Goal: Task Accomplishment & Management: Use online tool/utility

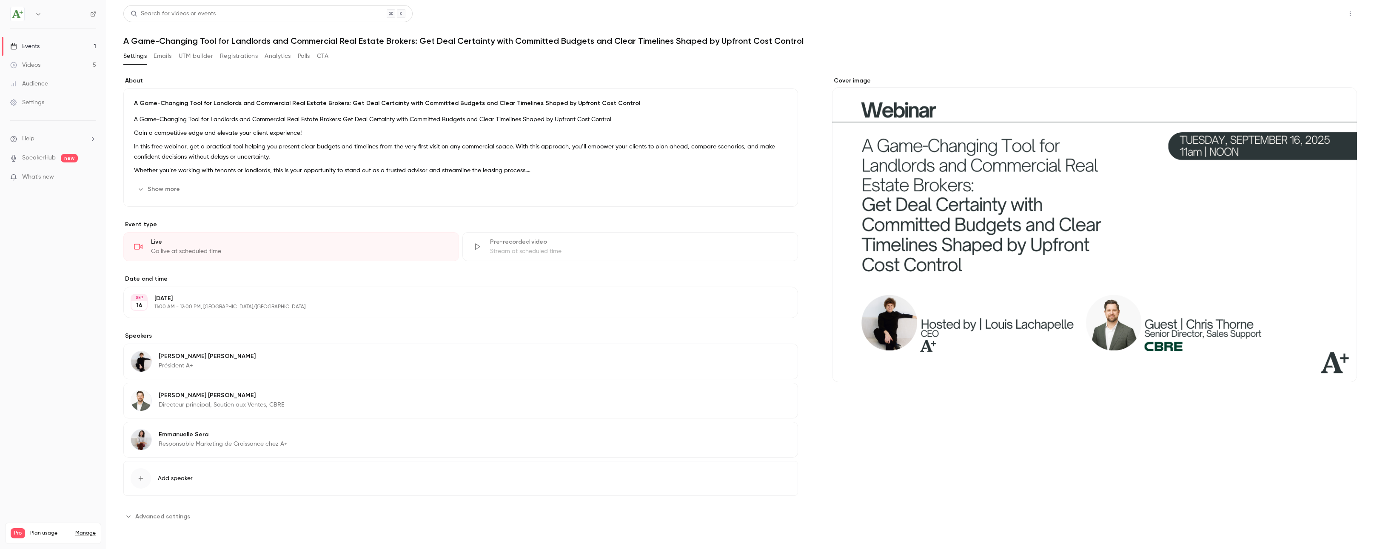
click at [1330, 5] on button "Share" at bounding box center [1320, 13] width 34 height 17
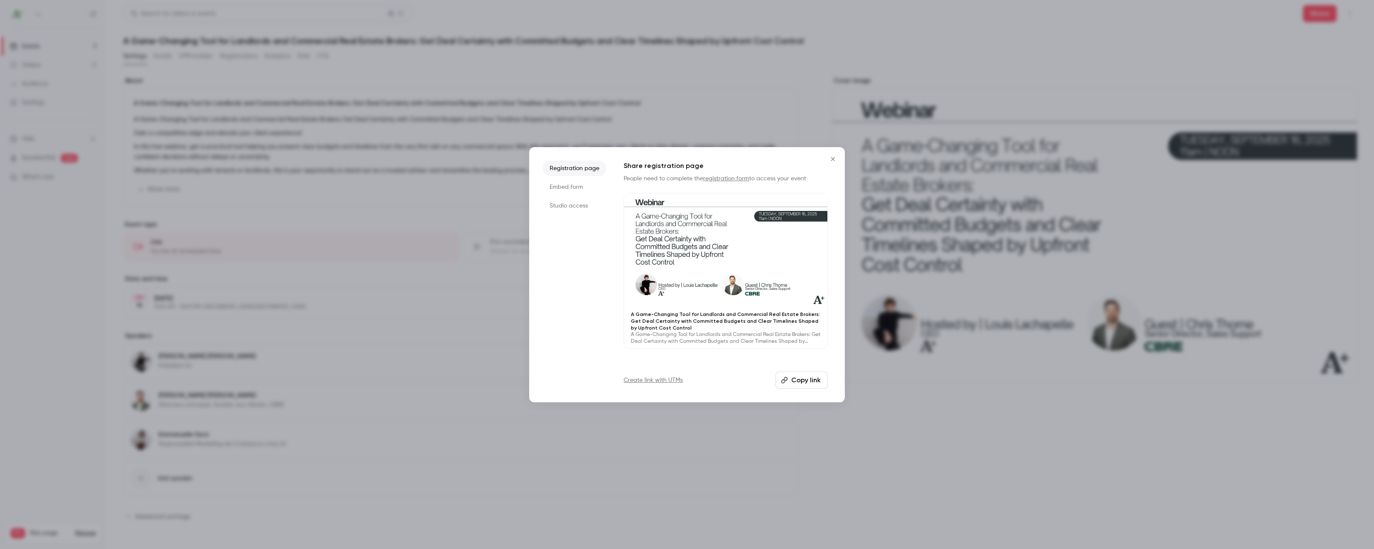
click at [797, 379] on button "Copy link" at bounding box center [802, 380] width 52 height 17
click at [833, 156] on icon "Close" at bounding box center [833, 159] width 10 height 7
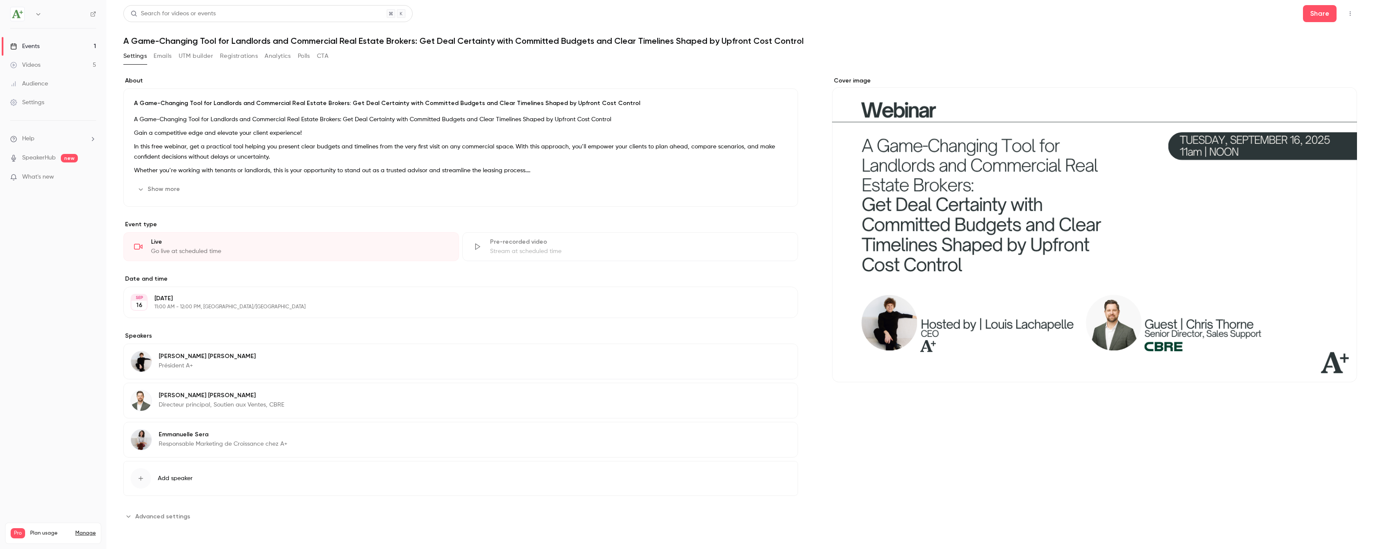
click at [274, 60] on button "Analytics" at bounding box center [278, 56] width 26 height 14
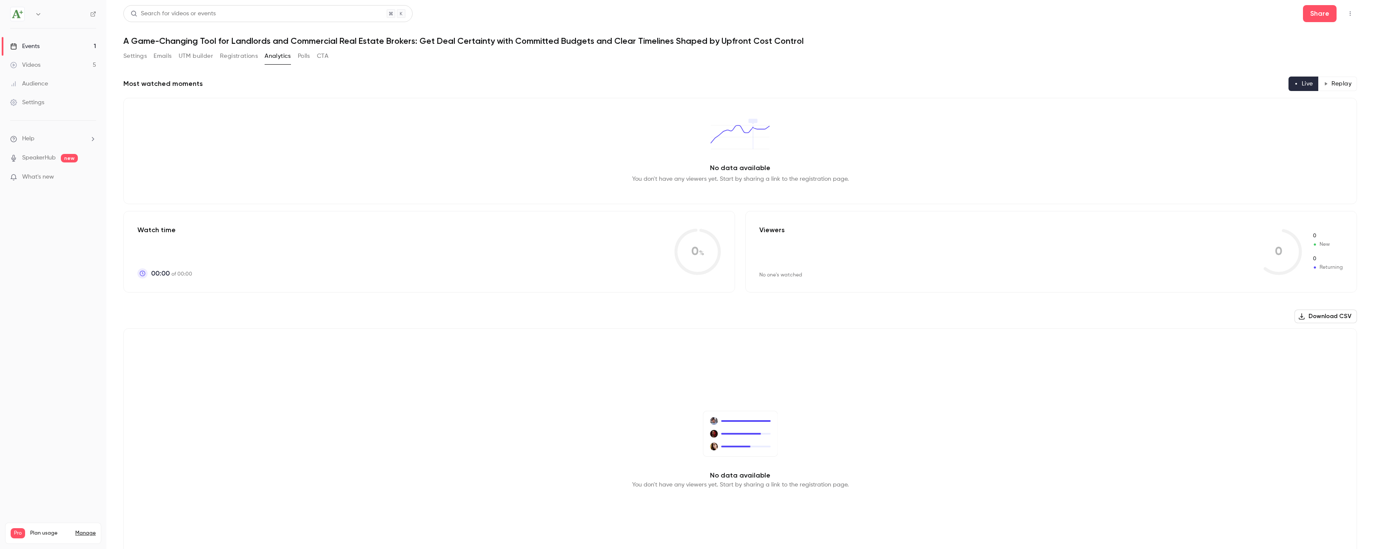
click at [245, 53] on button "Registrations" at bounding box center [239, 56] width 38 height 14
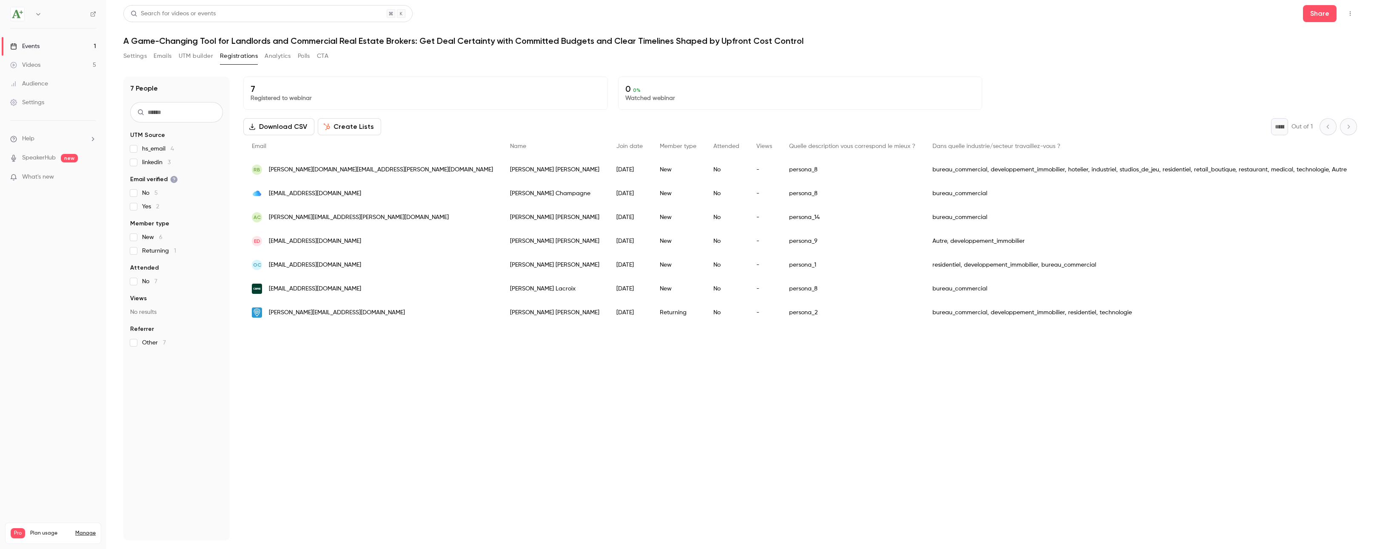
click at [191, 58] on button "UTM builder" at bounding box center [196, 56] width 34 height 14
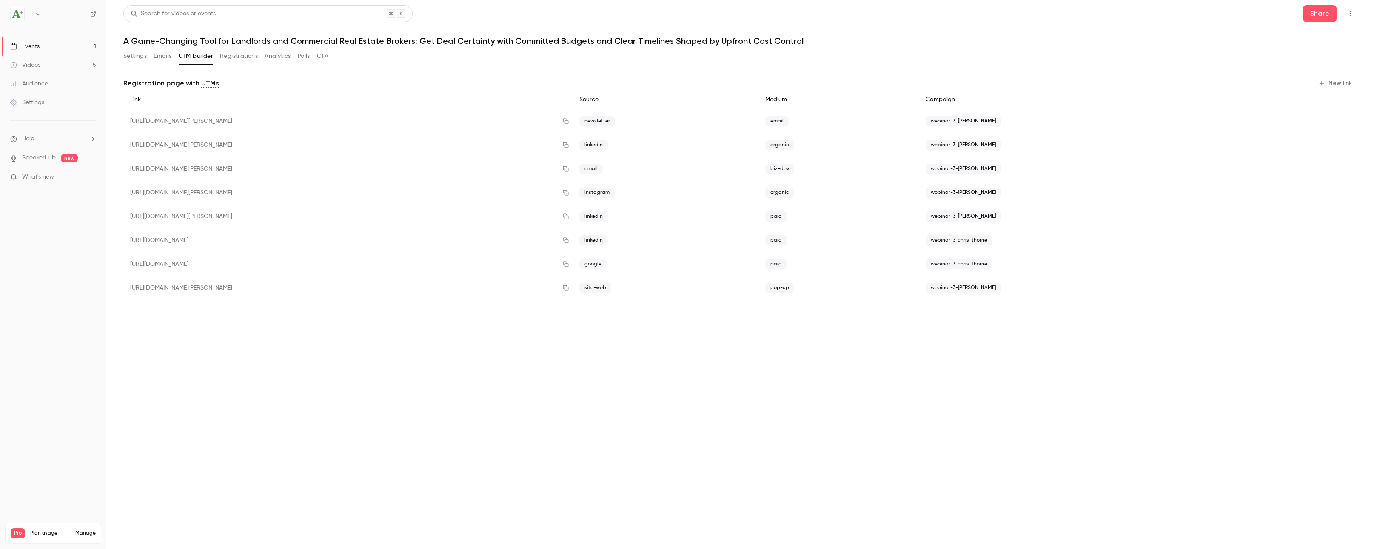
click at [271, 60] on button "Analytics" at bounding box center [278, 56] width 26 height 14
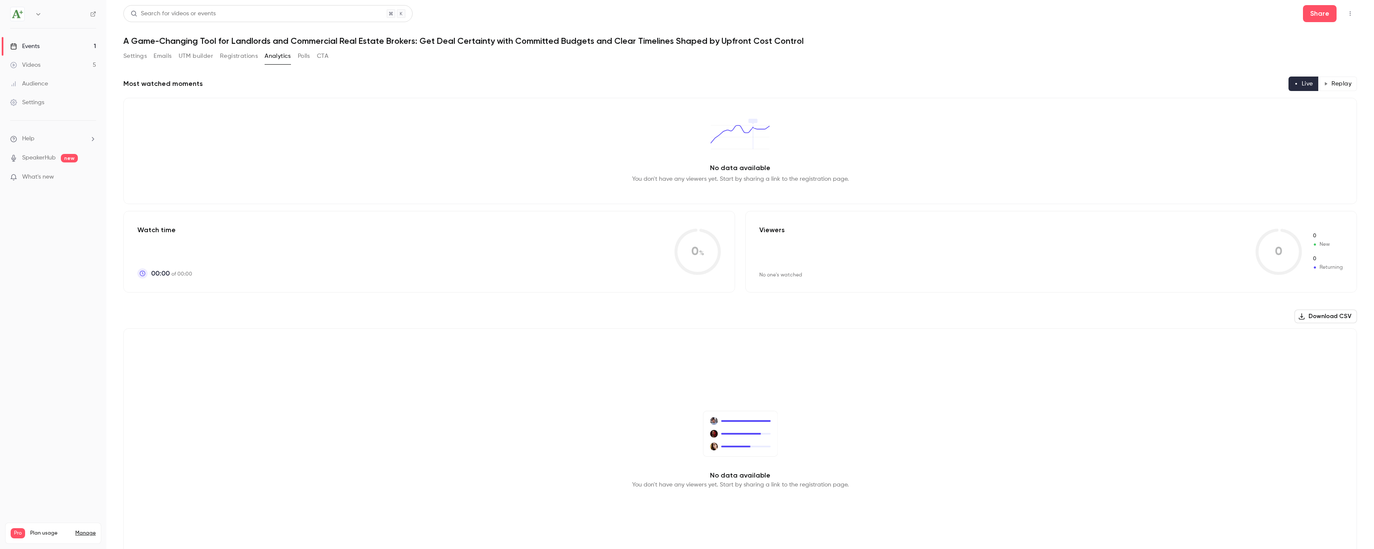
click at [205, 60] on button "UTM builder" at bounding box center [196, 56] width 34 height 14
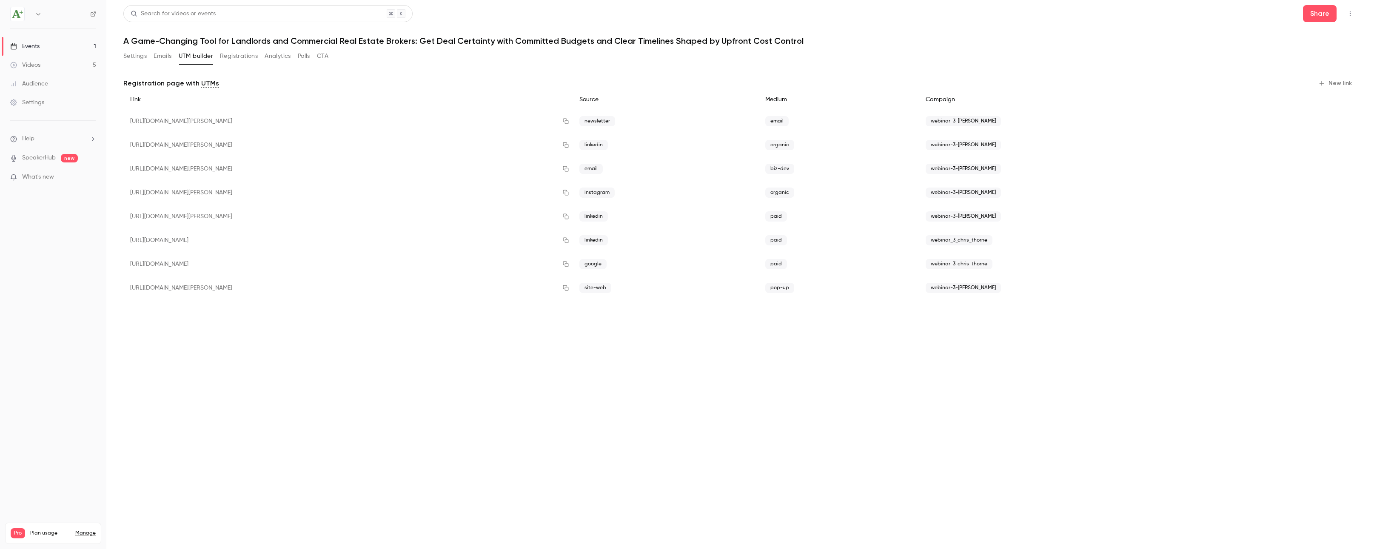
click at [1334, 79] on button "New link" at bounding box center [1336, 84] width 42 height 14
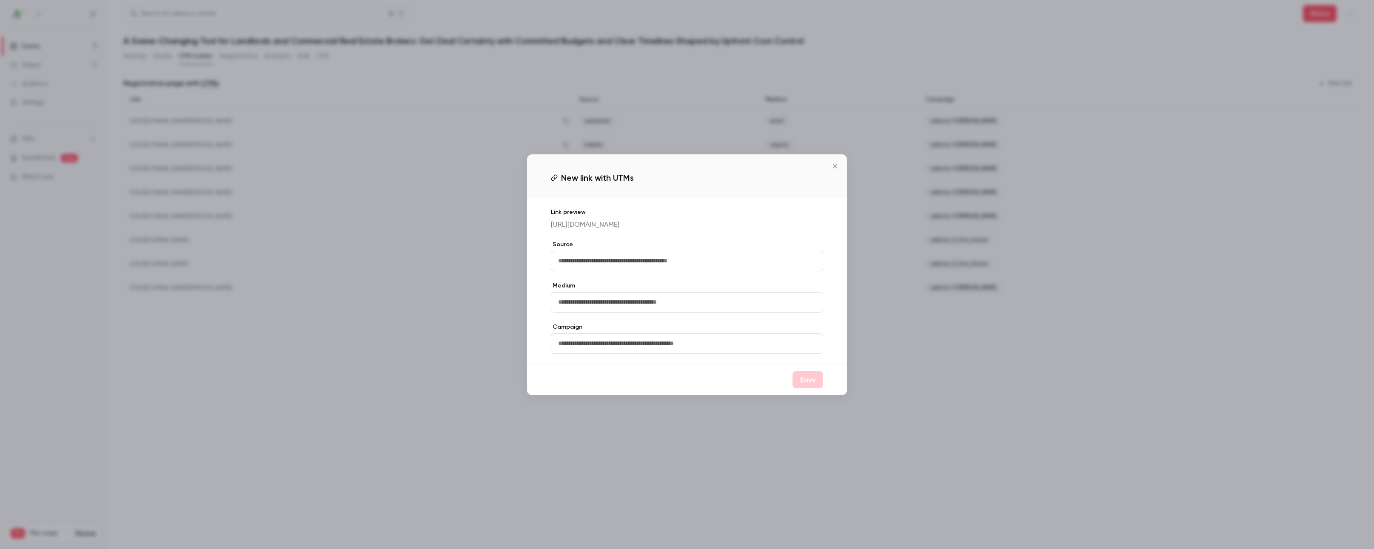
click at [662, 271] on input "text" at bounding box center [687, 261] width 272 height 20
type input "*"
type input "********"
click at [658, 313] on input "text" at bounding box center [687, 302] width 272 height 20
type input "*****"
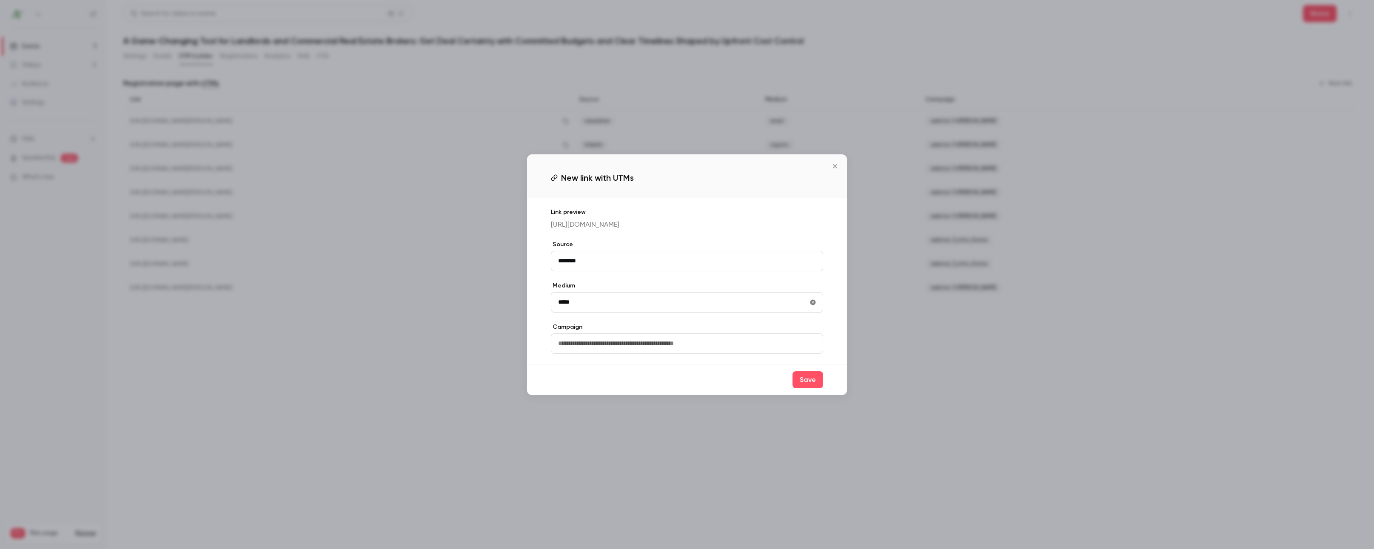
click at [630, 351] on input "text" at bounding box center [687, 344] width 272 height 20
type input "**********"
click at [836, 163] on icon "Close" at bounding box center [835, 166] width 10 height 7
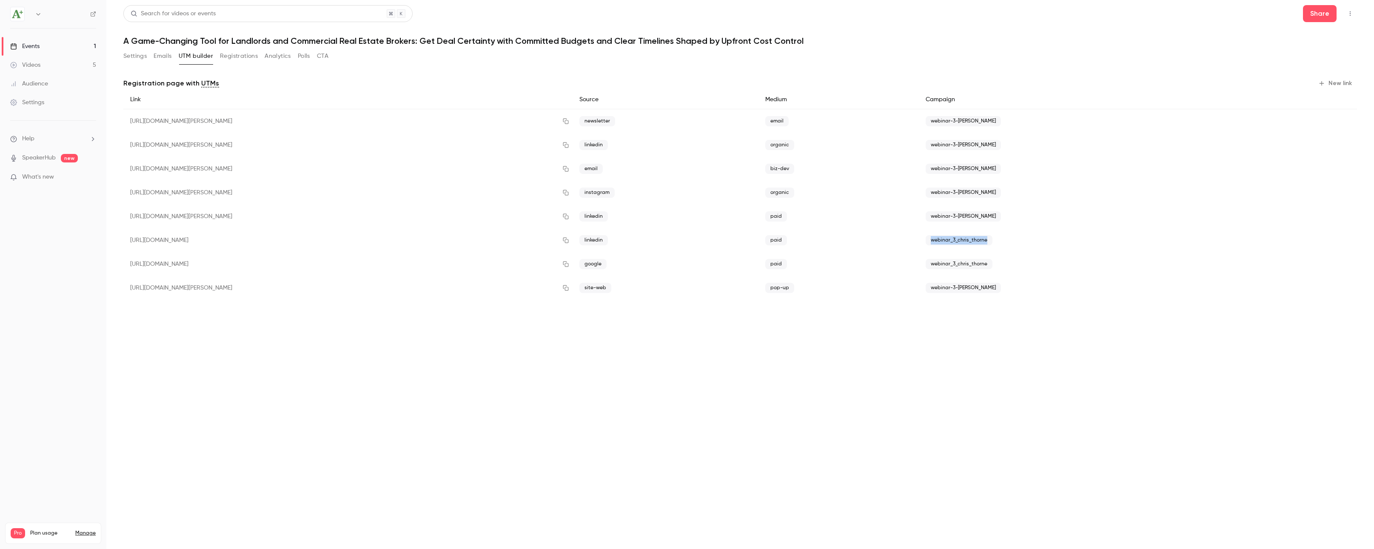
drag, startPoint x: 1013, startPoint y: 240, endPoint x: 947, endPoint y: 240, distance: 66.4
click at [947, 240] on div "webinar_3_chris_thorne" at bounding box center [1086, 241] width 335 height 24
copy span "webinar_3_chris_thorne"
click at [1360, 79] on main "Search for videos or events Share A Game-Changing Tool for Landlords and Commer…" at bounding box center [740, 274] width 1268 height 549
click at [1340, 83] on button "New link" at bounding box center [1336, 84] width 42 height 14
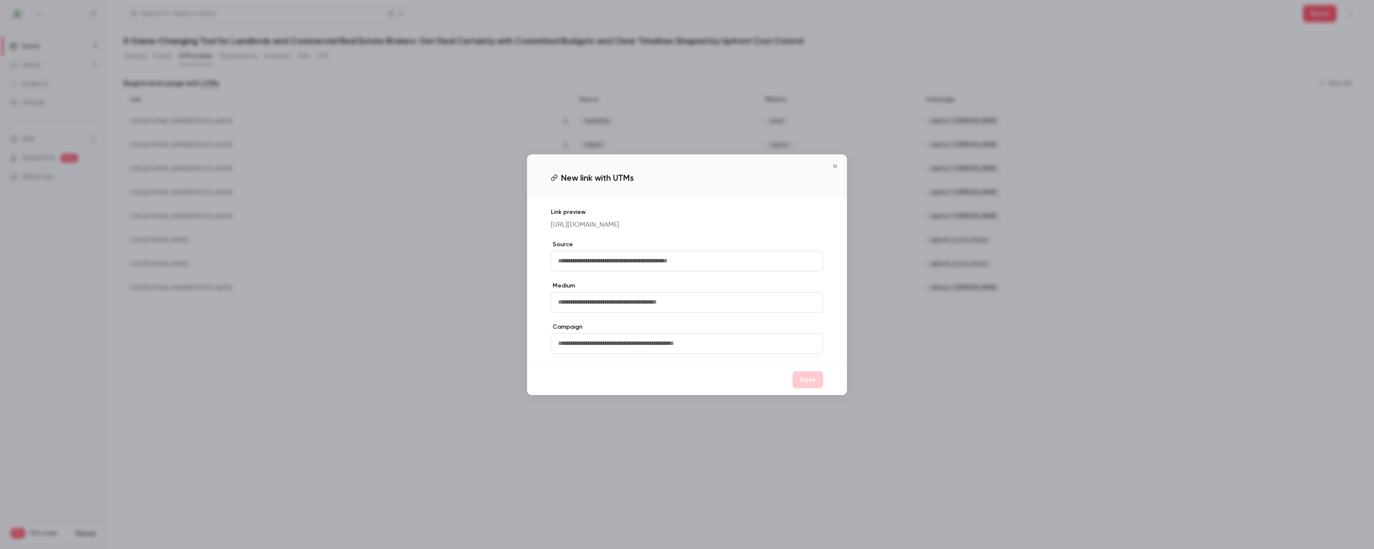
click at [706, 267] on input "text" at bounding box center [687, 261] width 272 height 20
type input "*"
type input "********"
click at [645, 313] on input "text" at bounding box center [687, 302] width 272 height 20
type input "*****"
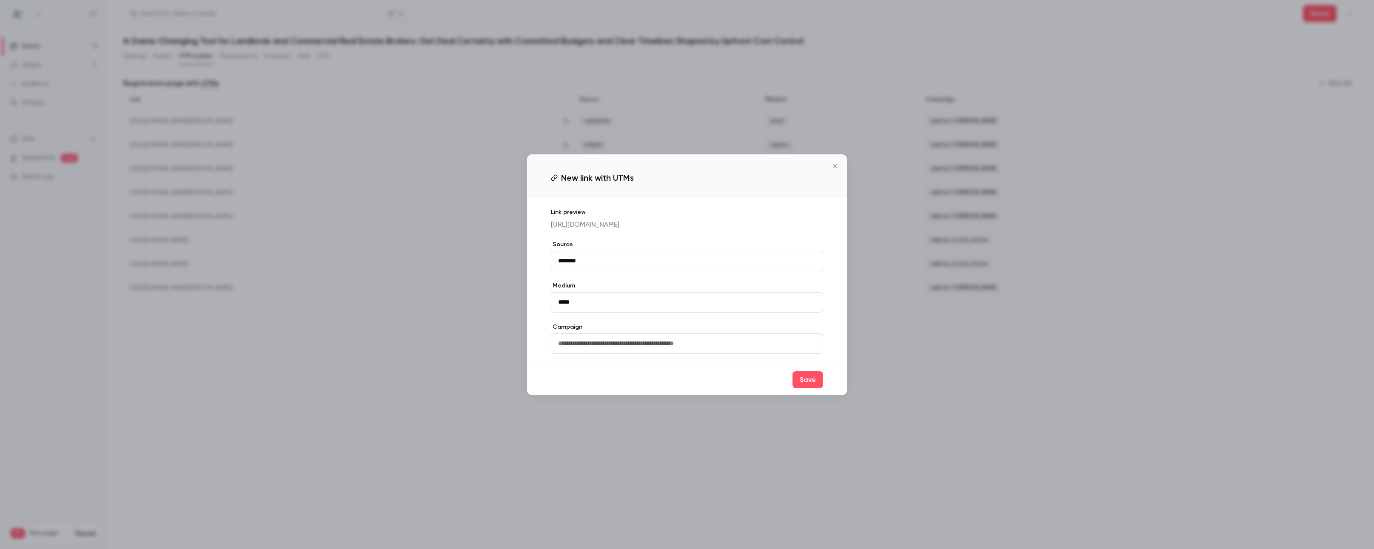
click at [605, 348] on input "text" at bounding box center [687, 344] width 272 height 20
paste input "**********"
type input "**********"
click at [803, 388] on button "Save" at bounding box center [808, 379] width 31 height 17
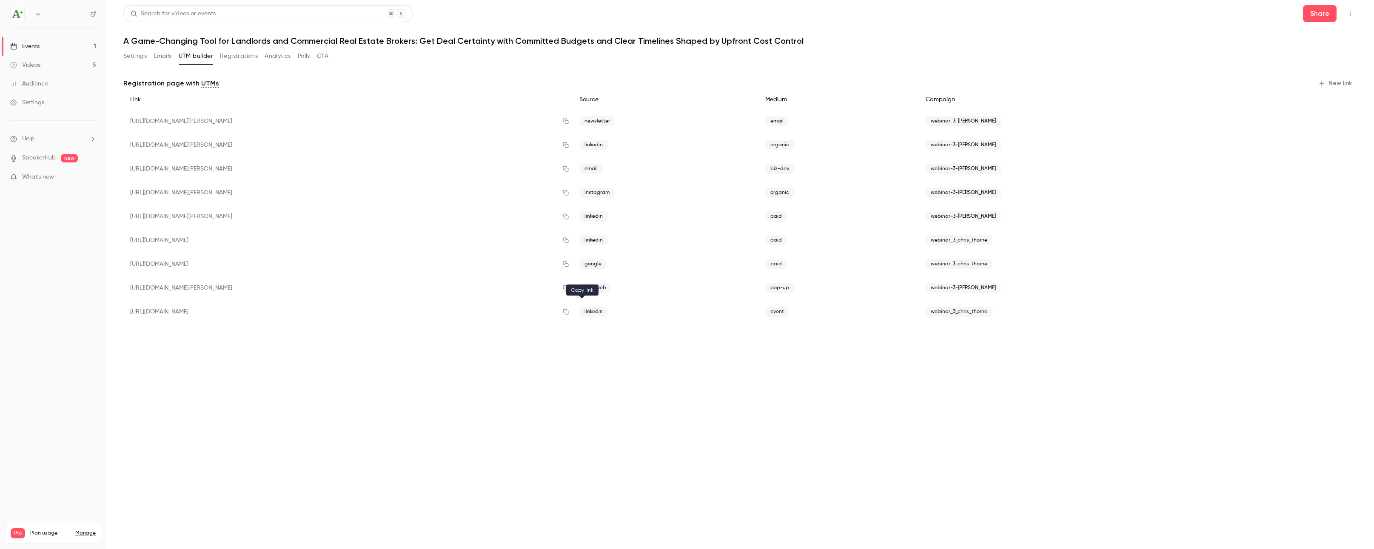
click at [569, 312] on icon "button" at bounding box center [566, 312] width 7 height 6
click at [777, 42] on h1 "A Game-Changing Tool for Landlords and Commercial Real Estate Brokers: Get Deal…" at bounding box center [740, 41] width 1234 height 10
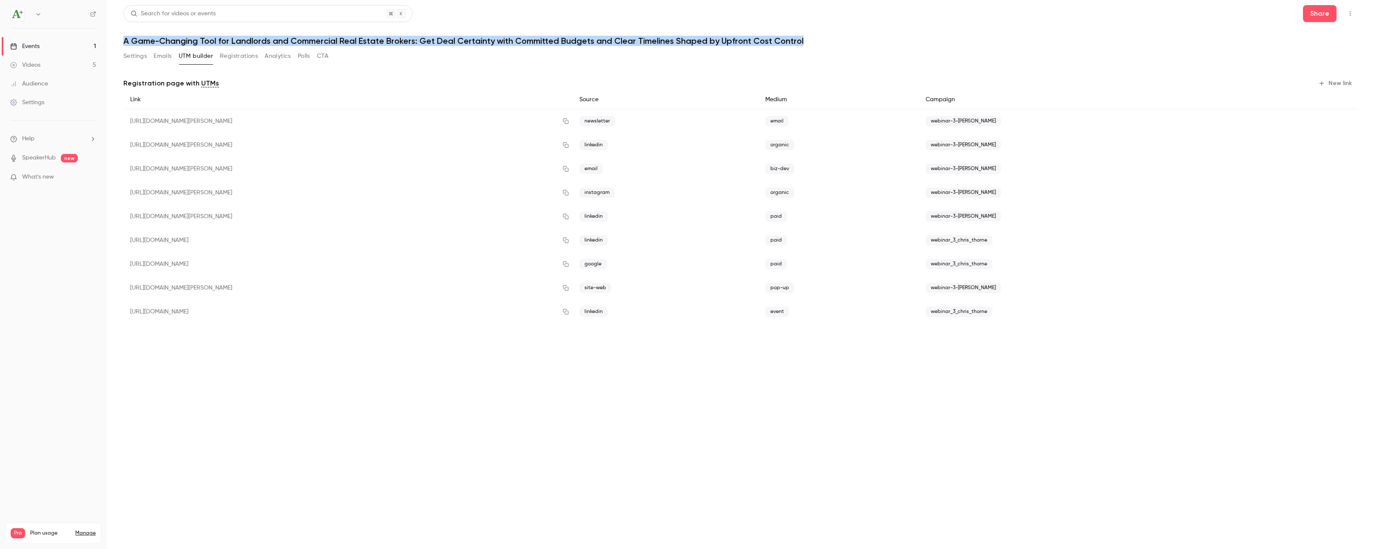
drag, startPoint x: 801, startPoint y: 39, endPoint x: 133, endPoint y: 31, distance: 668.1
click at [133, 31] on header "Search for videos or events Share A Game-Changing Tool for Landlords and Commer…" at bounding box center [740, 25] width 1234 height 41
copy h1 "A Game-Changing Tool for Landlords and Commercial Real Estate Brokers: Get Deal…"
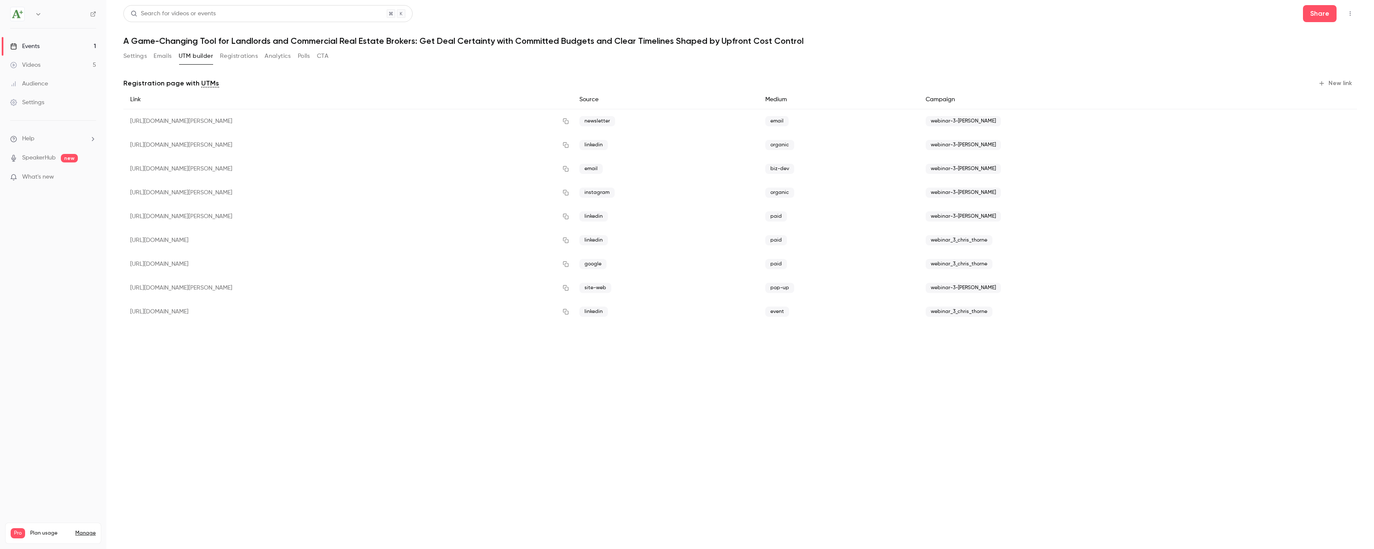
click at [830, 37] on h1 "A Game-Changing Tool for Landlords and Commercial Real Estate Brokers: Get Deal…" at bounding box center [740, 41] width 1234 height 10
click at [243, 57] on button "Registrations" at bounding box center [239, 56] width 38 height 14
